Goal: Navigation & Orientation: Find specific page/section

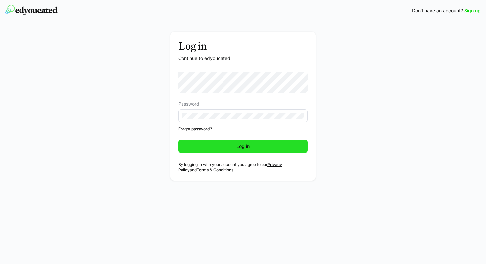
click at [252, 142] on span "Log in" at bounding box center [243, 145] width 130 height 13
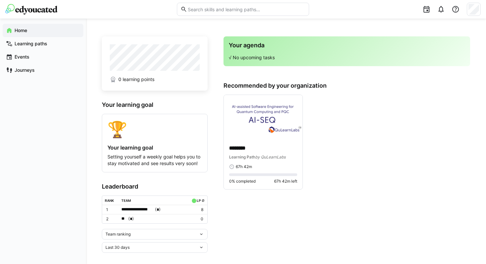
scroll to position [5, 0]
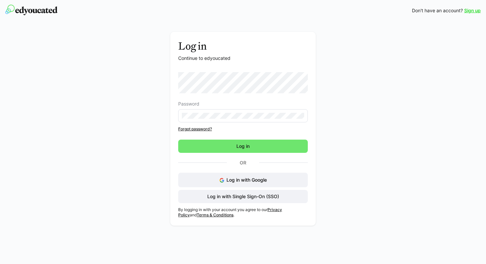
click at [47, 12] on img at bounding box center [31, 10] width 52 height 11
click at [22, 11] on img at bounding box center [31, 10] width 52 height 11
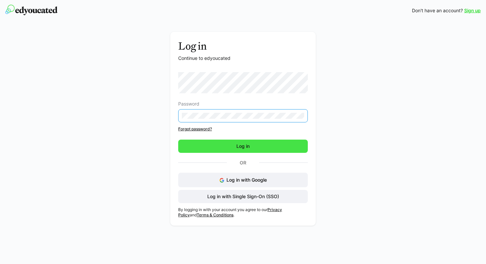
click at [251, 144] on span "Log in" at bounding box center [243, 145] width 130 height 13
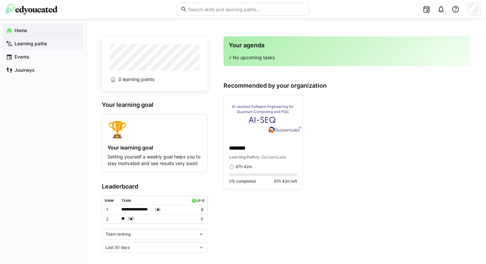
click at [49, 45] on span "Learning paths" at bounding box center [47, 43] width 66 height 7
